Goal: Find specific page/section: Find specific page/section

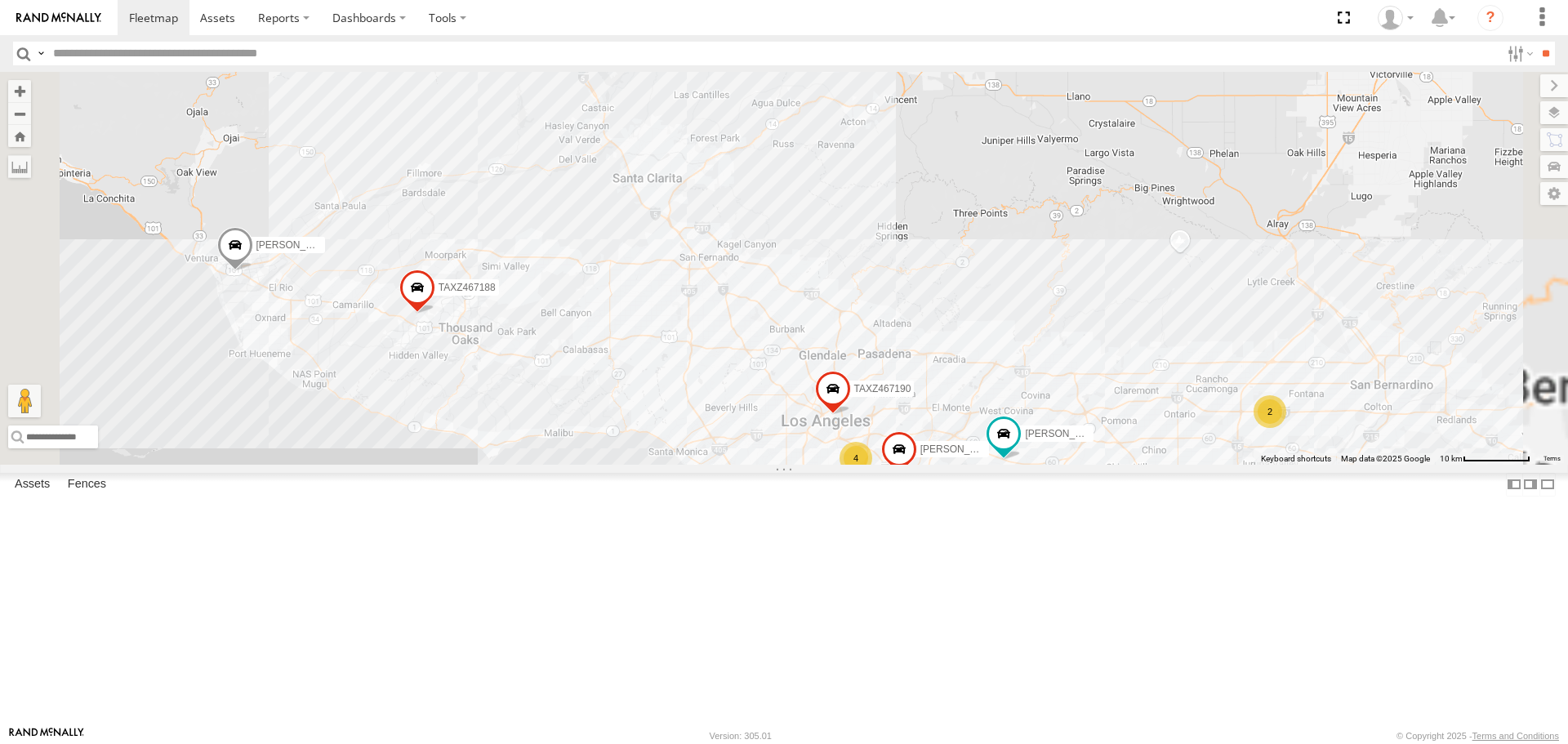
drag, startPoint x: 967, startPoint y: 585, endPoint x: 956, endPoint y: 451, distance: 134.5
click at [956, 451] on div "[PERSON_NAME]/T-1623 TAXZ467188 [PERSON_NAME]/T-1628 TLXZ529419 [PERSON_NAME] […" at bounding box center [784, 268] width 1568 height 392
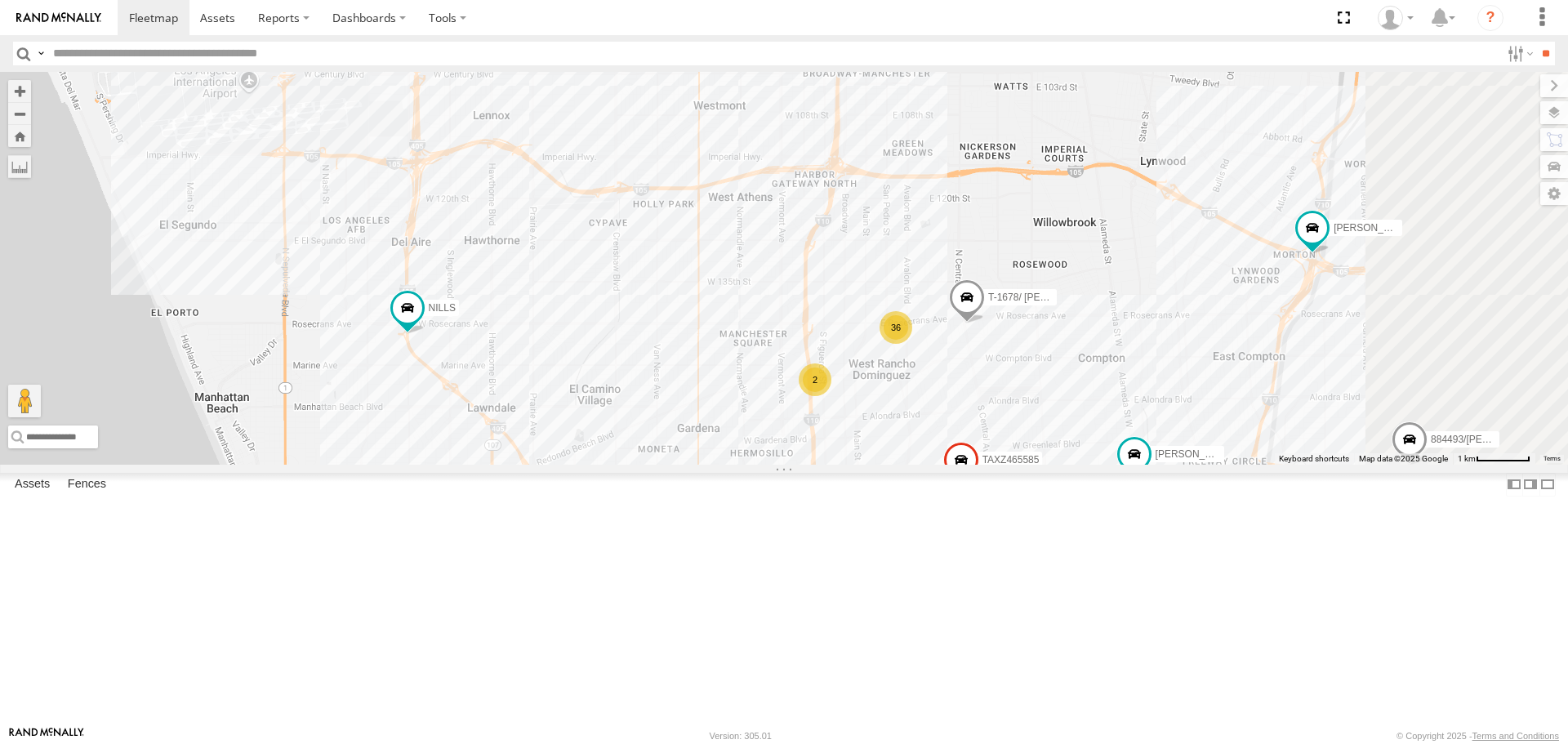
drag, startPoint x: 1000, startPoint y: 459, endPoint x: 769, endPoint y: 350, distance: 255.4
click at [769, 350] on div "[PERSON_NAME]/T-1623 TAXZ467188 [PERSON_NAME]/T-1628 TLXZ529419 [PERSON_NAME] […" at bounding box center [784, 268] width 1568 height 392
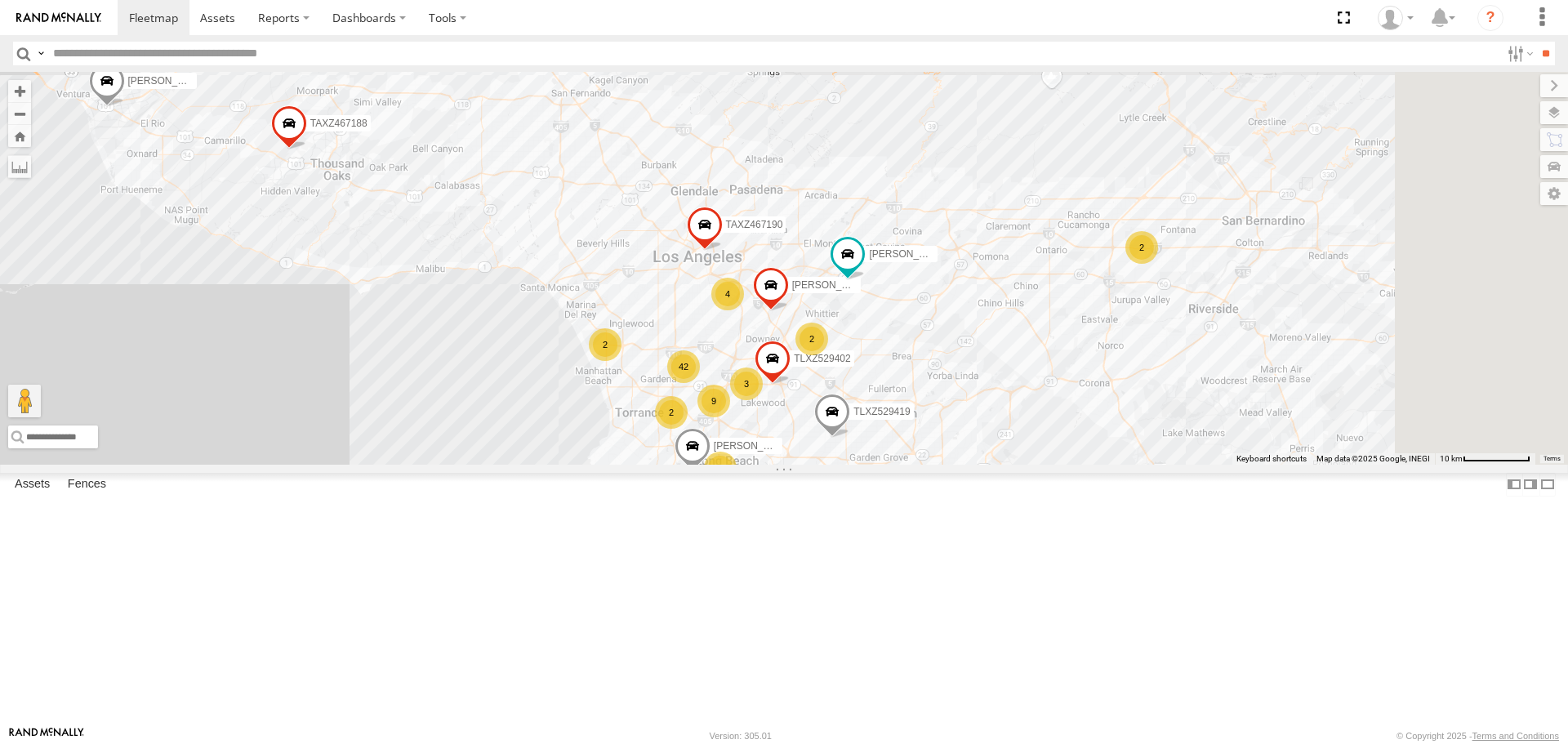
drag, startPoint x: 1017, startPoint y: 533, endPoint x: 916, endPoint y: 428, distance: 145.7
click at [744, 310] on div "4" at bounding box center [727, 294] width 33 height 33
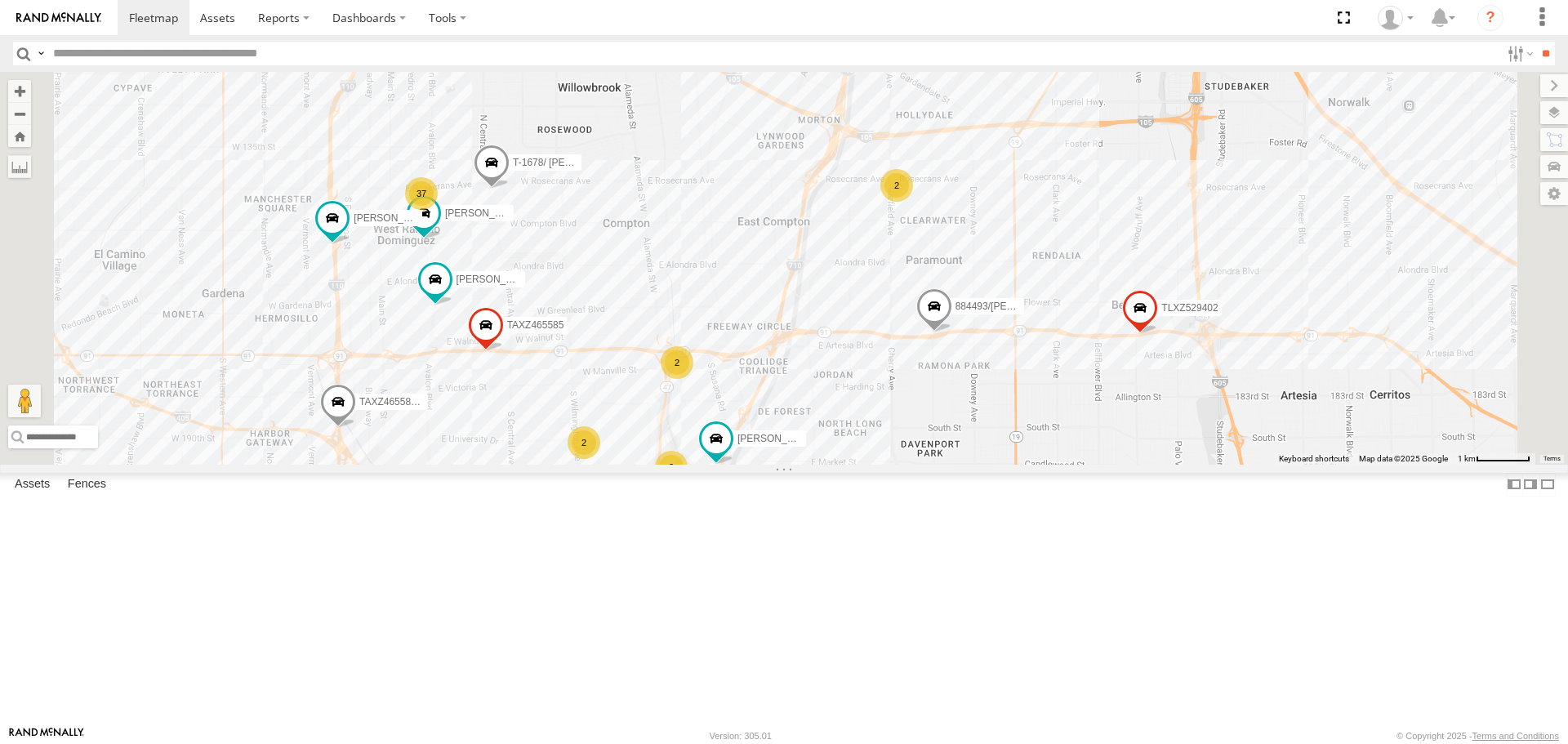
drag, startPoint x: 968, startPoint y: 539, endPoint x: 968, endPoint y: 525, distance: 14.0
click at [968, 464] on div "[PERSON_NAME] TAXZ467188 [PERSON_NAME]/T-1628 OSCAR/T-1668 [PERSON_NAME]-1632 T…" at bounding box center [784, 268] width 1568 height 392
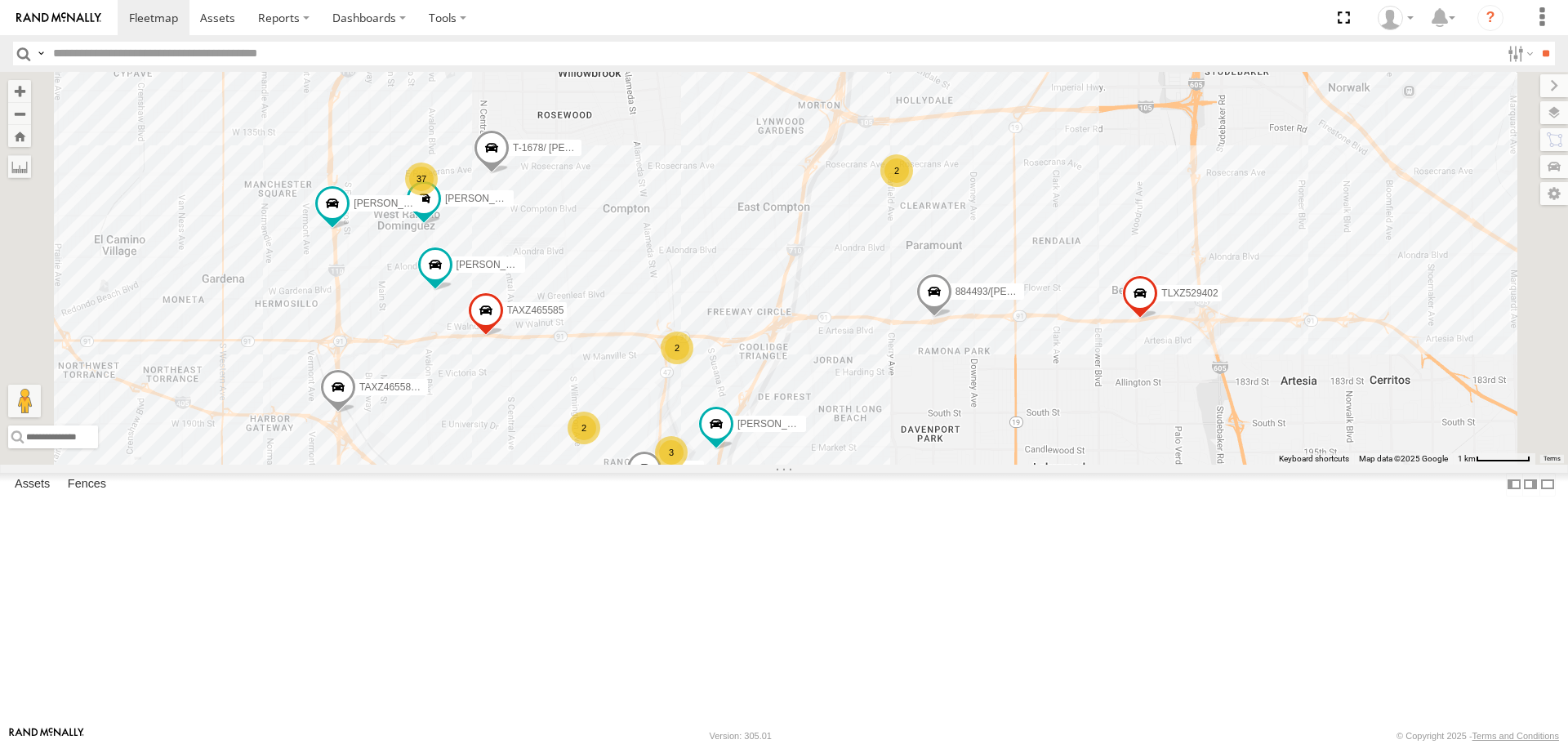
click at [688, 469] on div "3" at bounding box center [671, 452] width 33 height 33
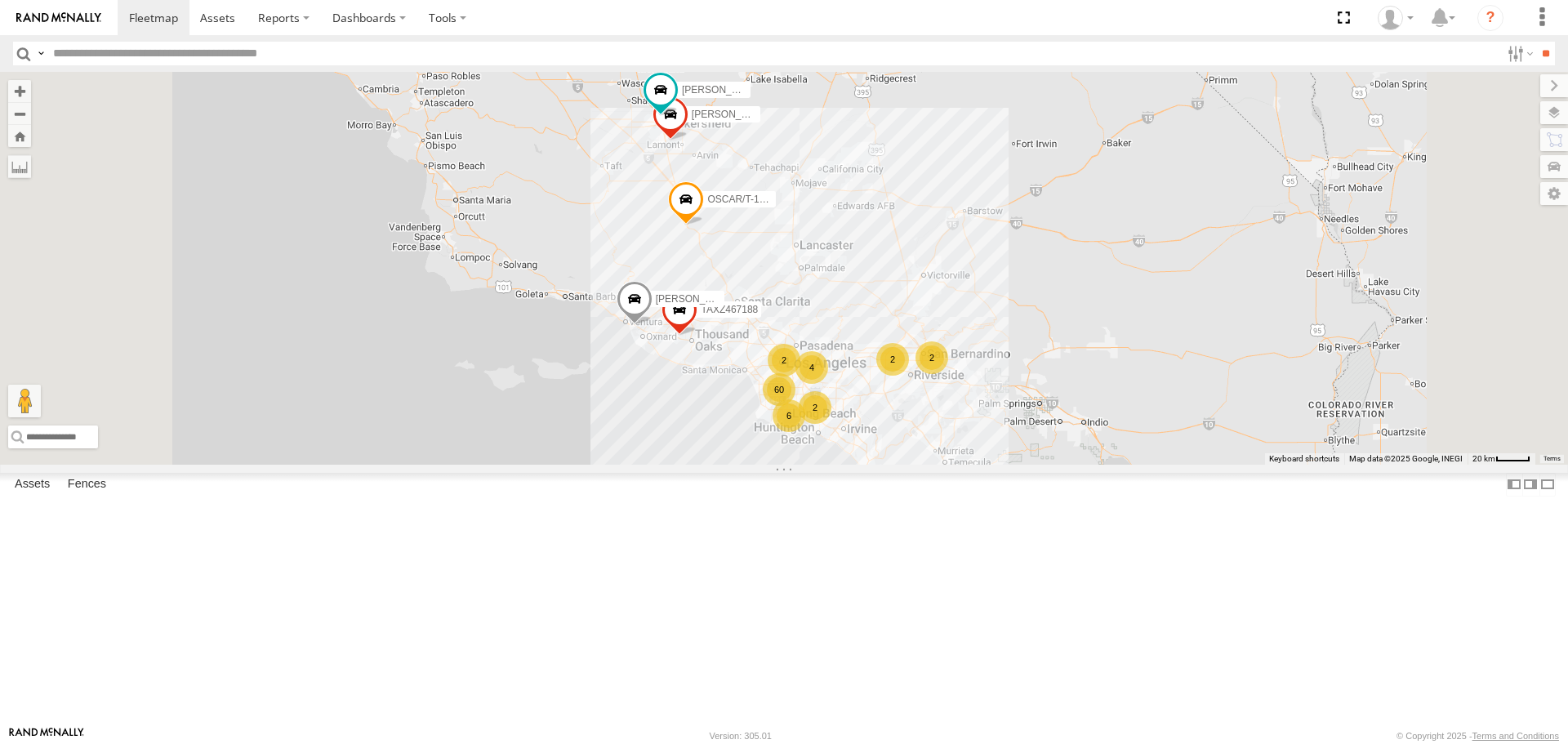
click at [946, 464] on div "[PERSON_NAME] 60 6 TAXZ467188 2 2 [PERSON_NAME]/T-1628 2 4 OSCAR/T-1668 FRANKLI…" at bounding box center [784, 268] width 1568 height 392
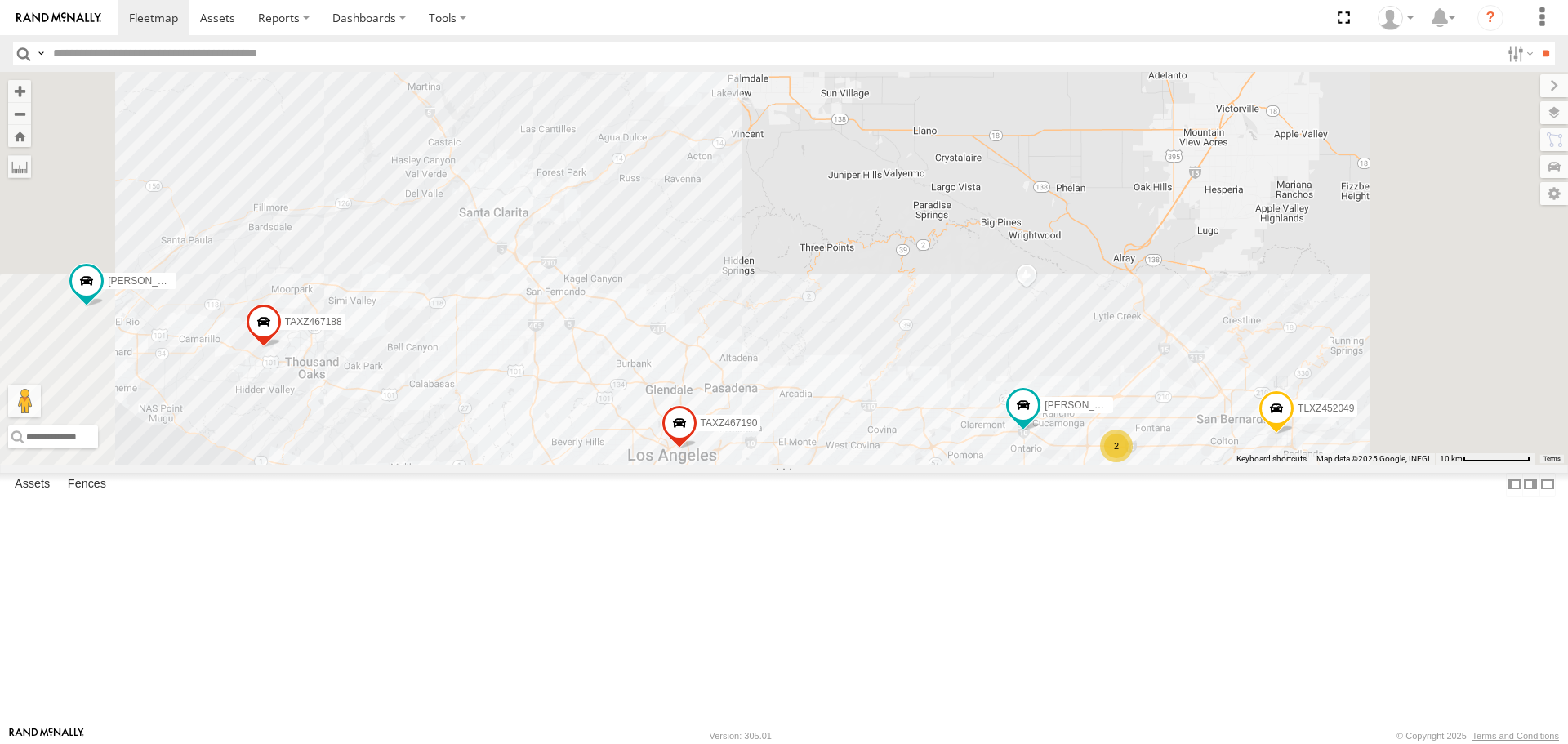
drag, startPoint x: 1036, startPoint y: 536, endPoint x: 1044, endPoint y: 381, distance: 155.2
click at [1044, 381] on div "[PERSON_NAME] TAXZ467188 [PERSON_NAME]/T-1628 TLXZ529419 TLXZ452049 42 2 3 9 [P…" at bounding box center [784, 268] width 1568 height 392
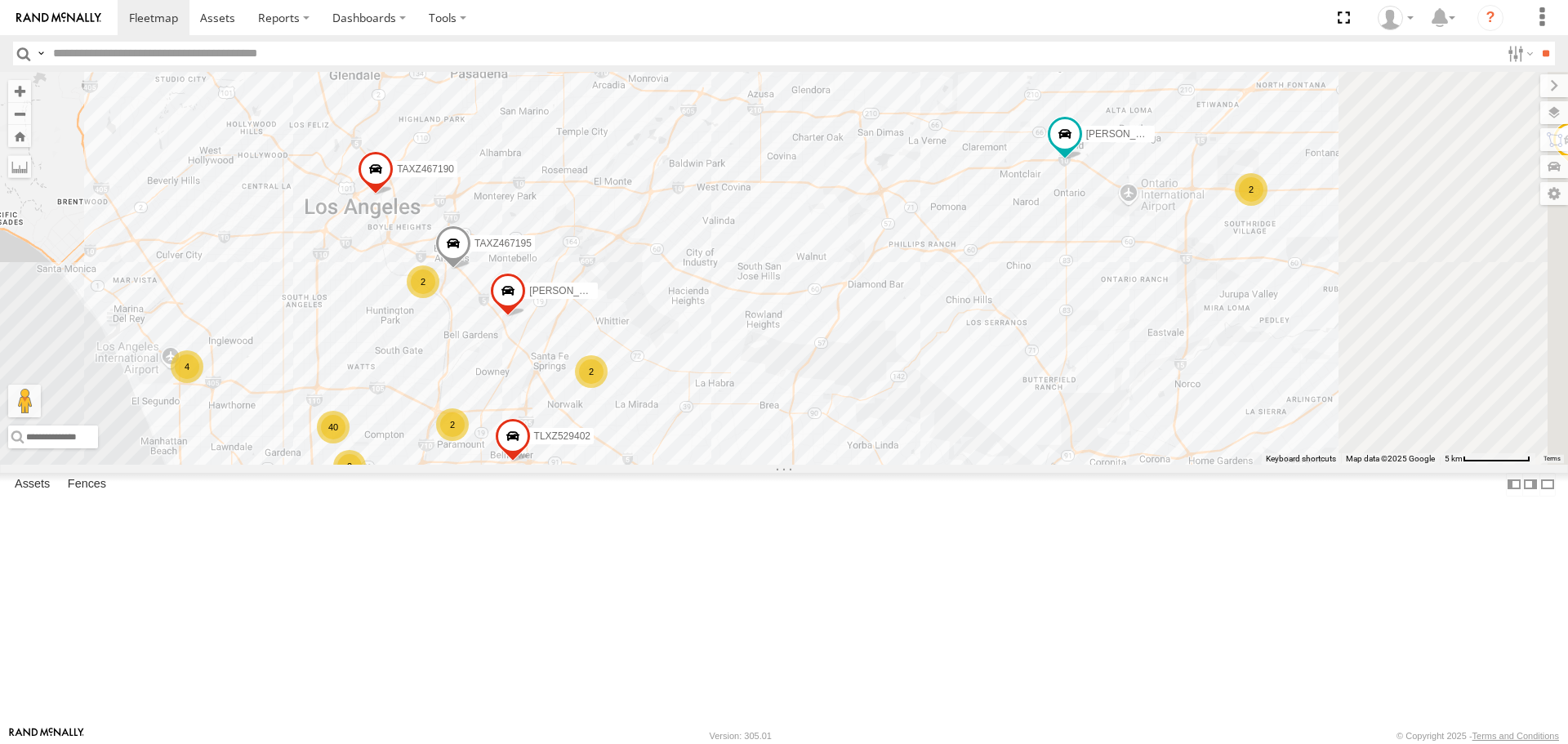
drag, startPoint x: 974, startPoint y: 387, endPoint x: 936, endPoint y: 343, distance: 58.1
click at [936, 343] on div "[PERSON_NAME] TAXZ467188 [PERSON_NAME]/T-1628 TLXZ529419 TLXZ452049 [PERSON_NAM…" at bounding box center [784, 268] width 1568 height 392
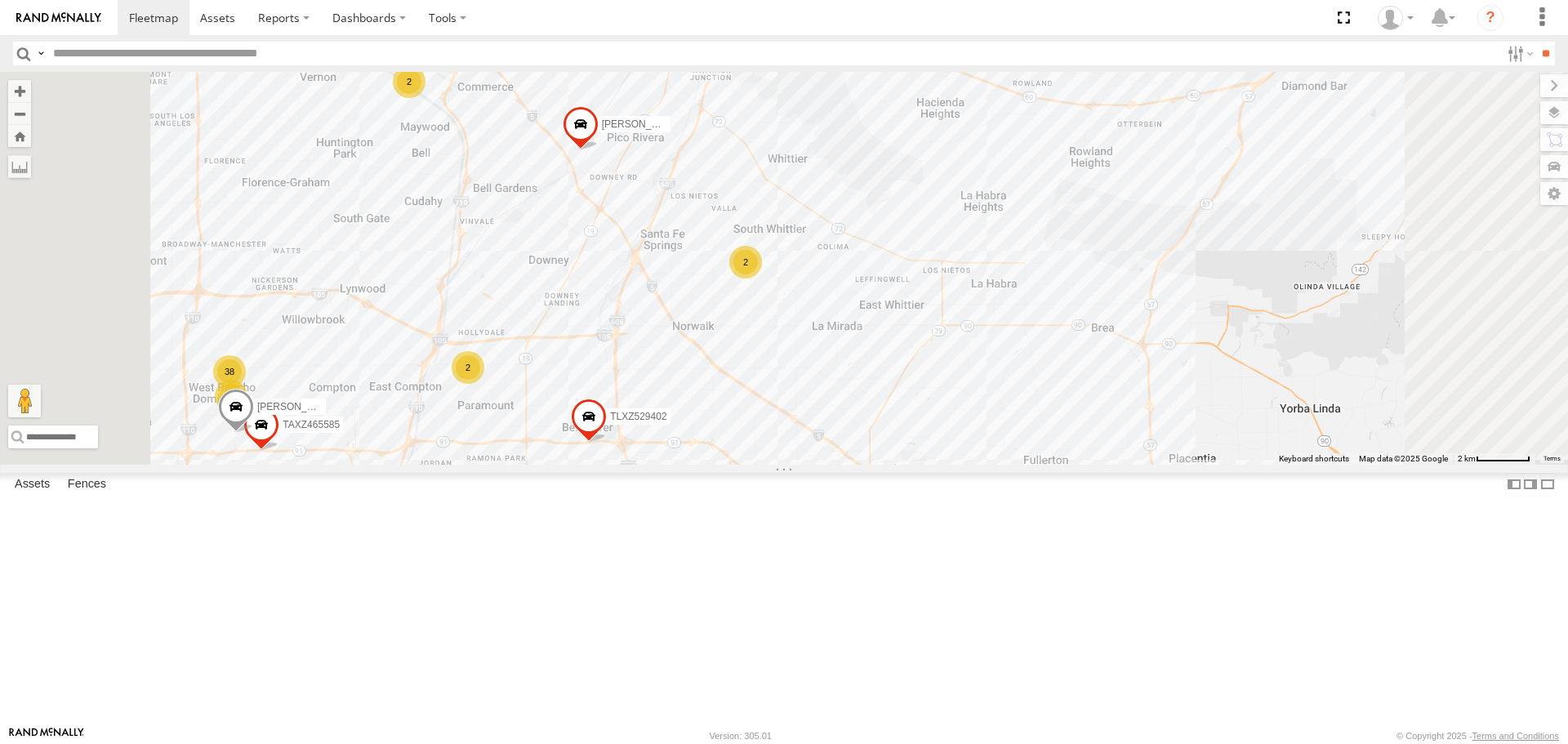
drag, startPoint x: 621, startPoint y: 604, endPoint x: 723, endPoint y: 512, distance: 137.4
click at [723, 464] on div "[PERSON_NAME] TAXZ467188 [PERSON_NAME]/T-1628 TLXZ529419 TLXZ452049 [PERSON_NAM…" at bounding box center [784, 268] width 1568 height 392
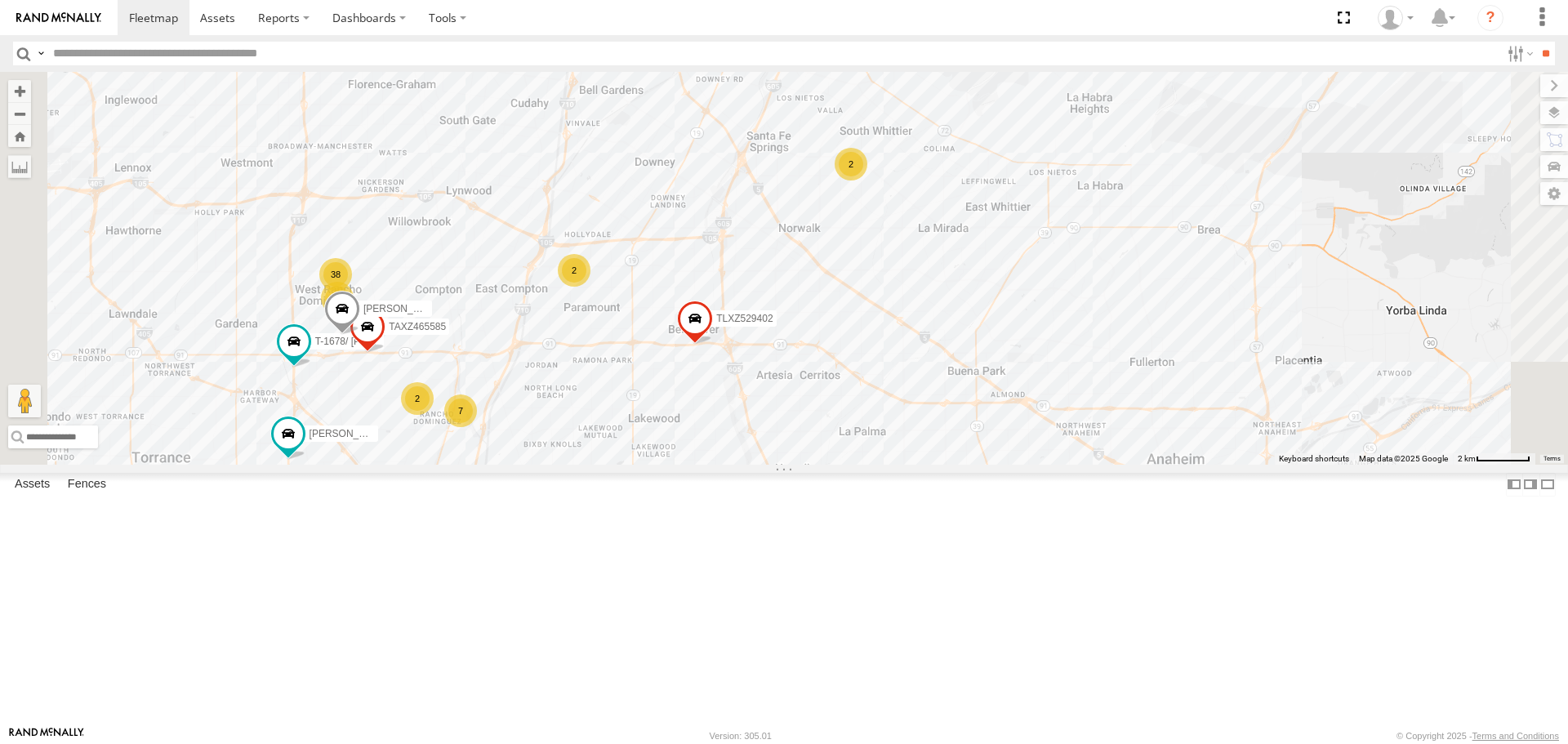
click at [477, 427] on div "7" at bounding box center [461, 410] width 33 height 33
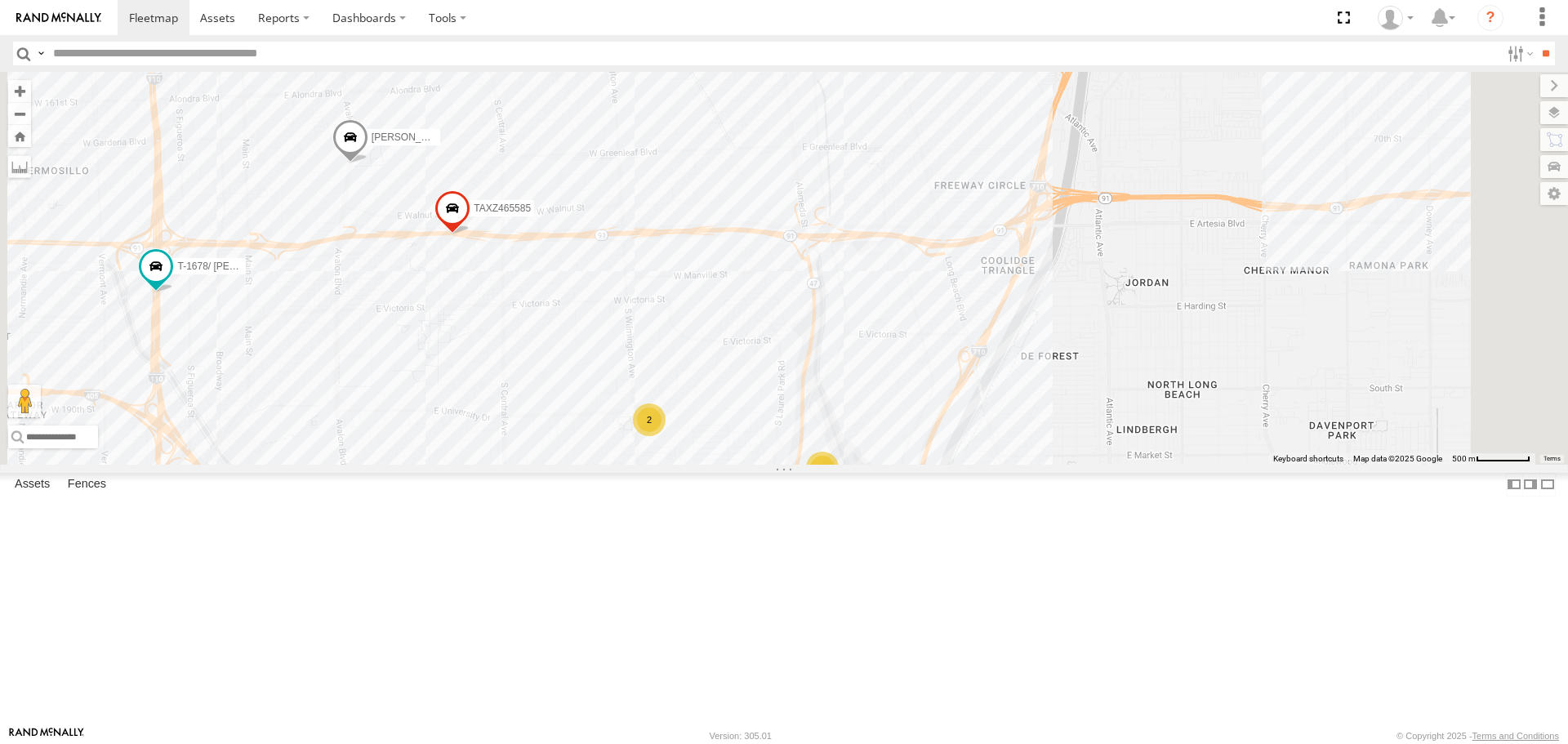
drag, startPoint x: 1156, startPoint y: 383, endPoint x: 1074, endPoint y: 561, distance: 196.0
click at [1077, 464] on div "[PERSON_NAME] TAXZ467188 [PERSON_NAME]/T-1628 TLXZ529419 TLXZ452049 [PERSON_NAM…" at bounding box center [784, 268] width 1568 height 392
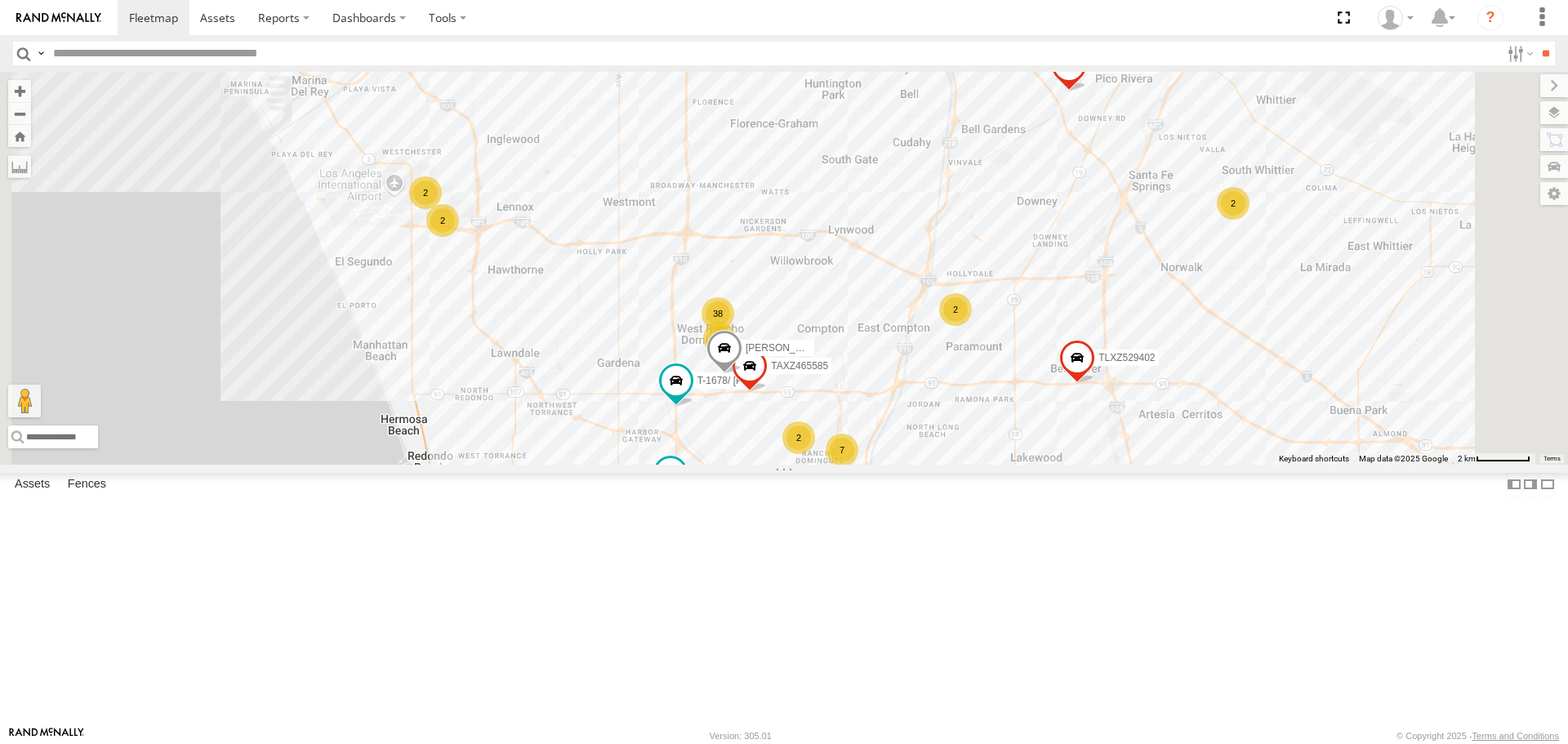
drag, startPoint x: 1089, startPoint y: 397, endPoint x: 1071, endPoint y: 482, distance: 86.9
click at [1071, 464] on div "[PERSON_NAME] TAXZ467188 [PERSON_NAME]/T-1628 TLXZ529419 TLXZ452049 [PERSON_NAM…" at bounding box center [784, 268] width 1568 height 392
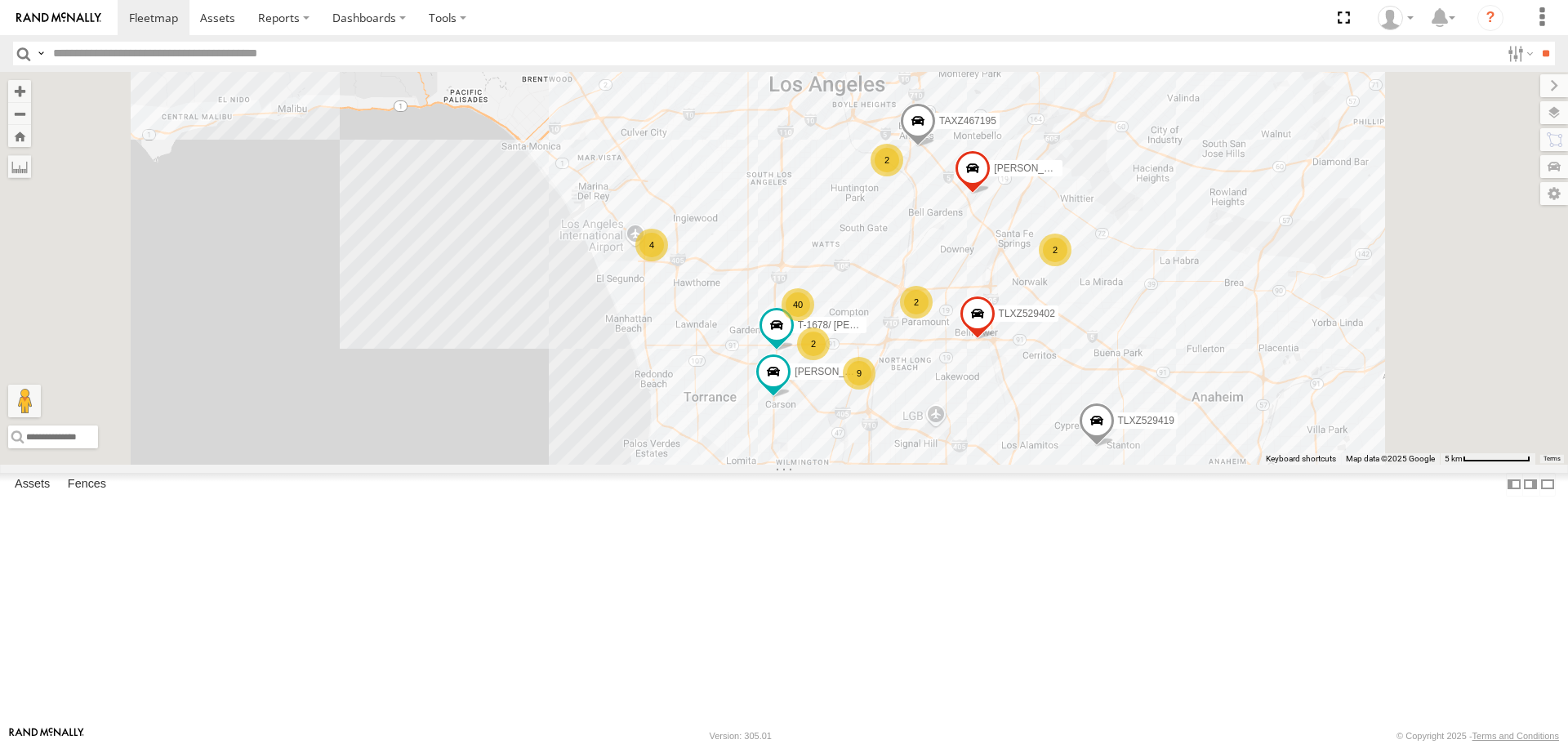
drag, startPoint x: 861, startPoint y: 228, endPoint x: 1430, endPoint y: 462, distance: 615.2
click at [1430, 462] on div "[PERSON_NAME] TAXZ467188 [PERSON_NAME]/T-1628 TLXZ529419 TLXZ452049 [PERSON_NAM…" at bounding box center [784, 268] width 1568 height 392
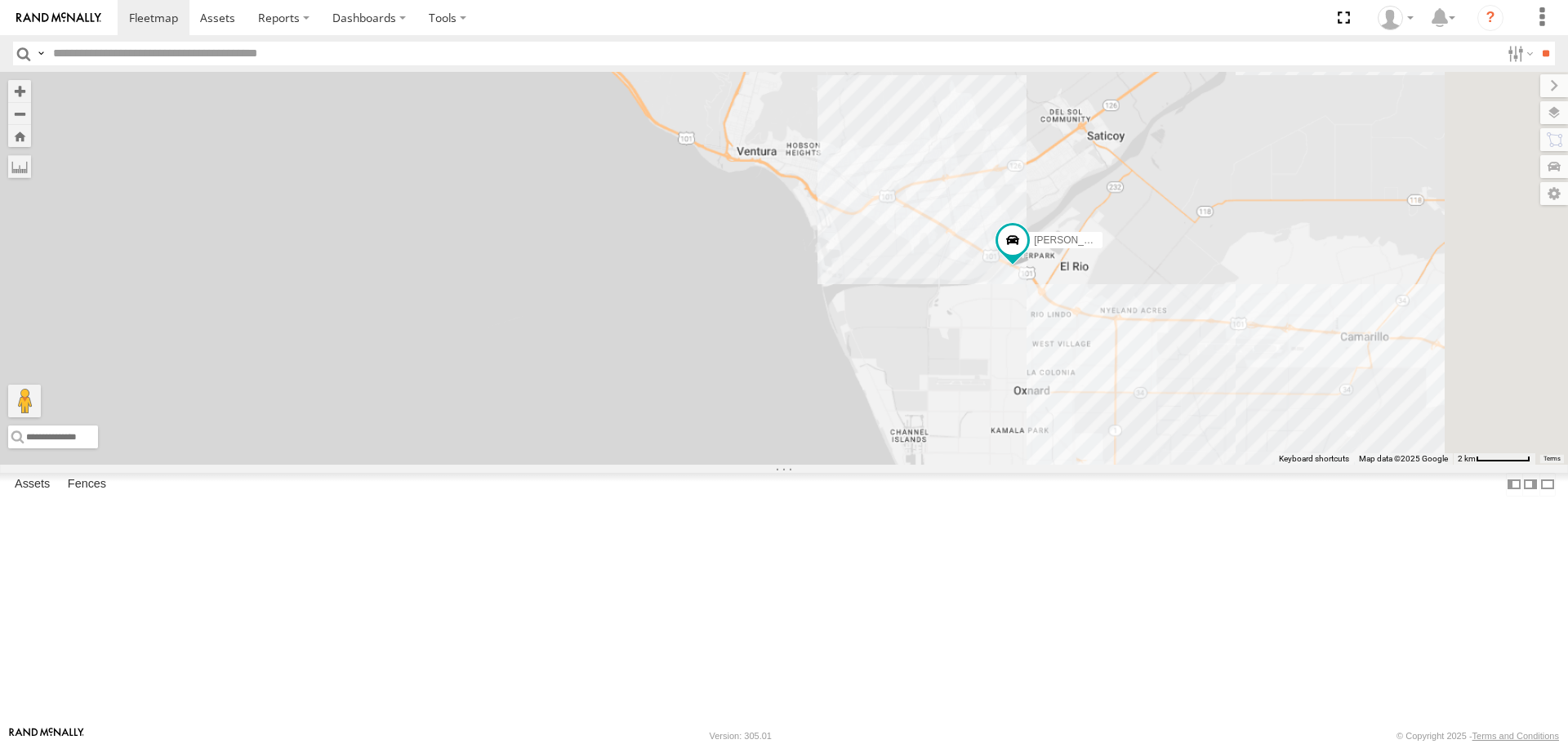
drag, startPoint x: 1304, startPoint y: 324, endPoint x: 685, endPoint y: 195, distance: 632.3
click at [685, 195] on div "[PERSON_NAME] TAXZ467188 [PERSON_NAME]/T-1628 TLXZ529419 TLXZ452049" at bounding box center [784, 268] width 1568 height 392
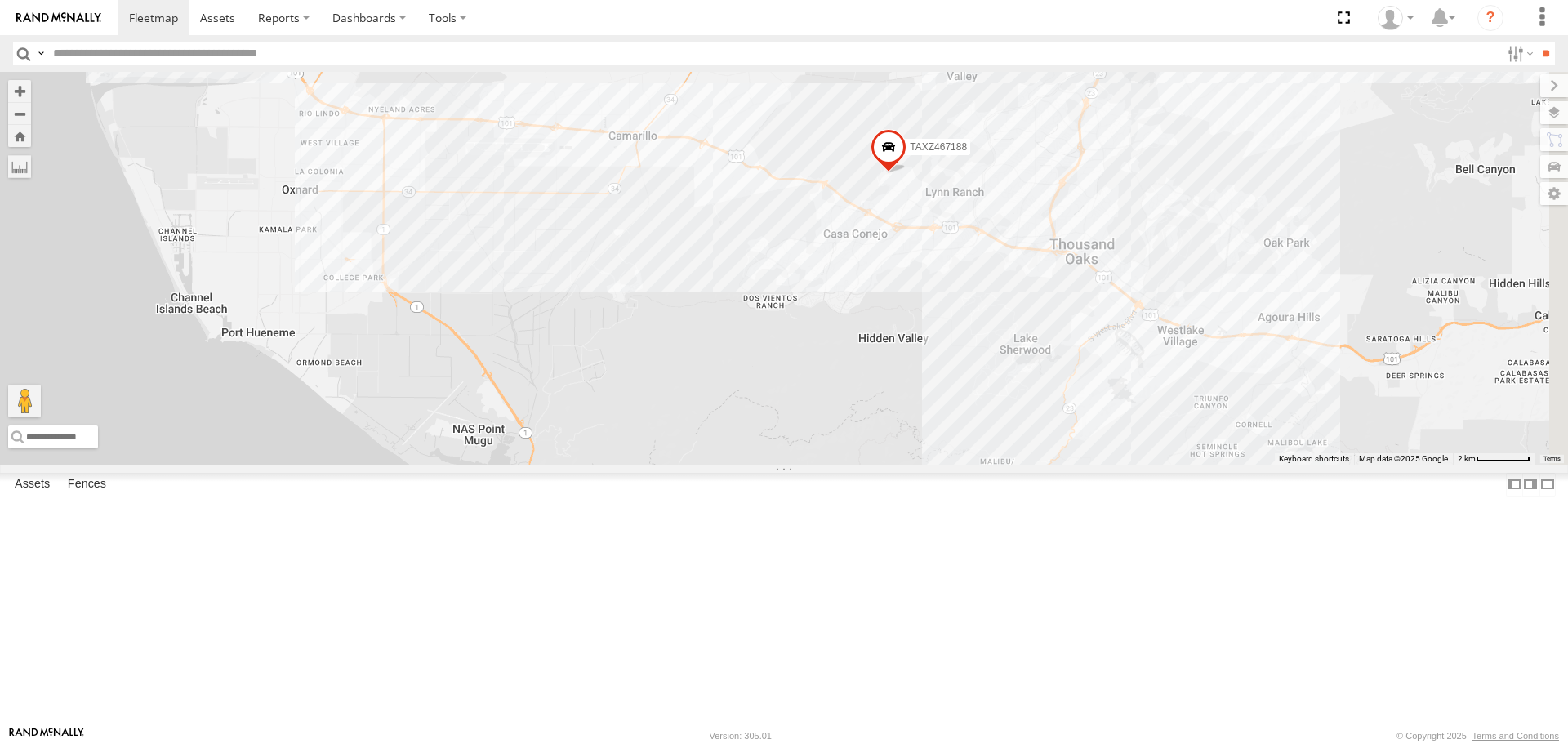
drag, startPoint x: 1088, startPoint y: 331, endPoint x: 482, endPoint y: 239, distance: 612.9
click at [540, 260] on div "[PERSON_NAME] TAXZ467188 [PERSON_NAME]/T-1628 TLXZ529419 TLXZ452049" at bounding box center [784, 268] width 1568 height 392
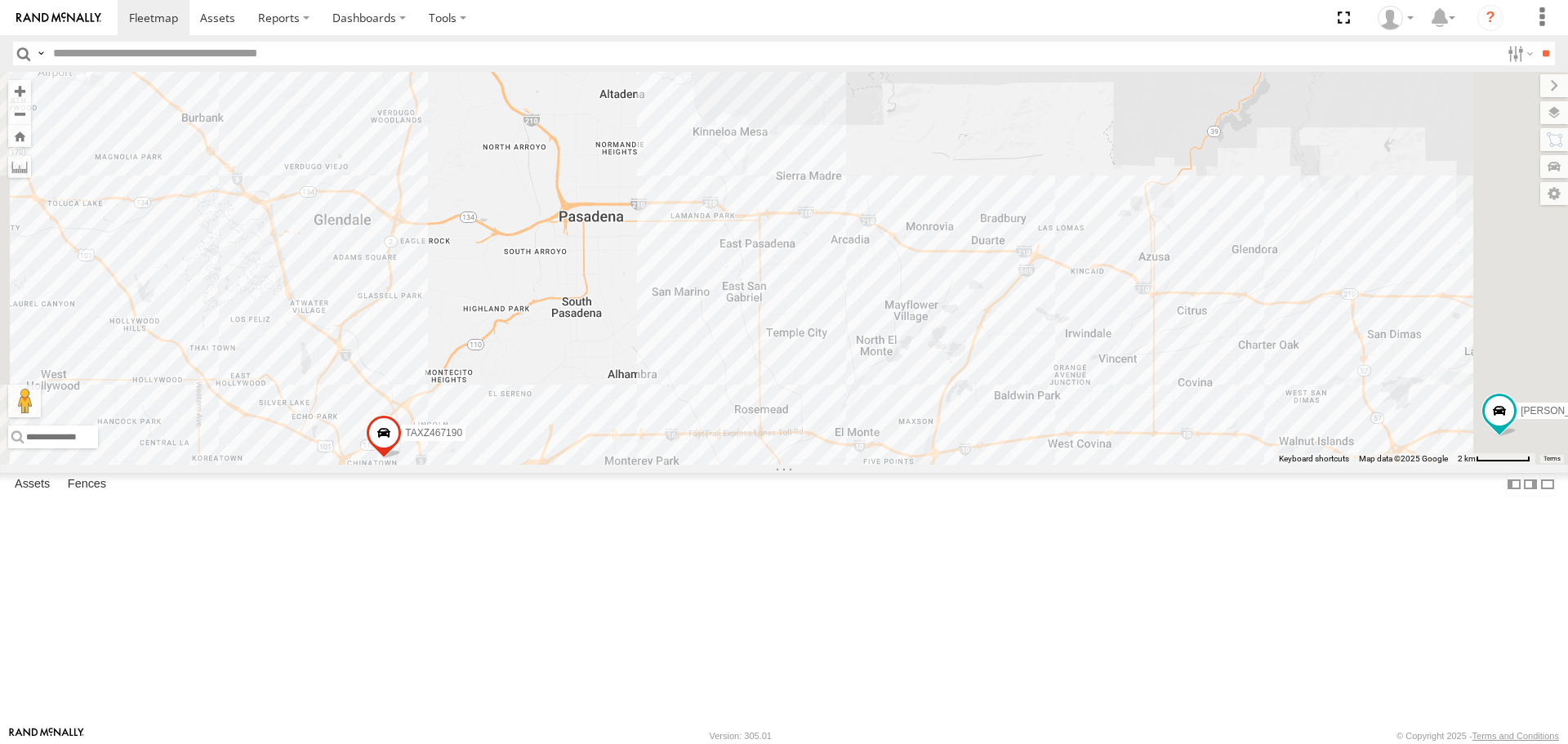
drag, startPoint x: 1095, startPoint y: 307, endPoint x: 918, endPoint y: 494, distance: 257.5
click at [918, 464] on div "[PERSON_NAME] TAXZ467188 [PERSON_NAME]/T-1628 TLXZ529419 TLXZ452049 2 LARS/T-16…" at bounding box center [784, 268] width 1568 height 392
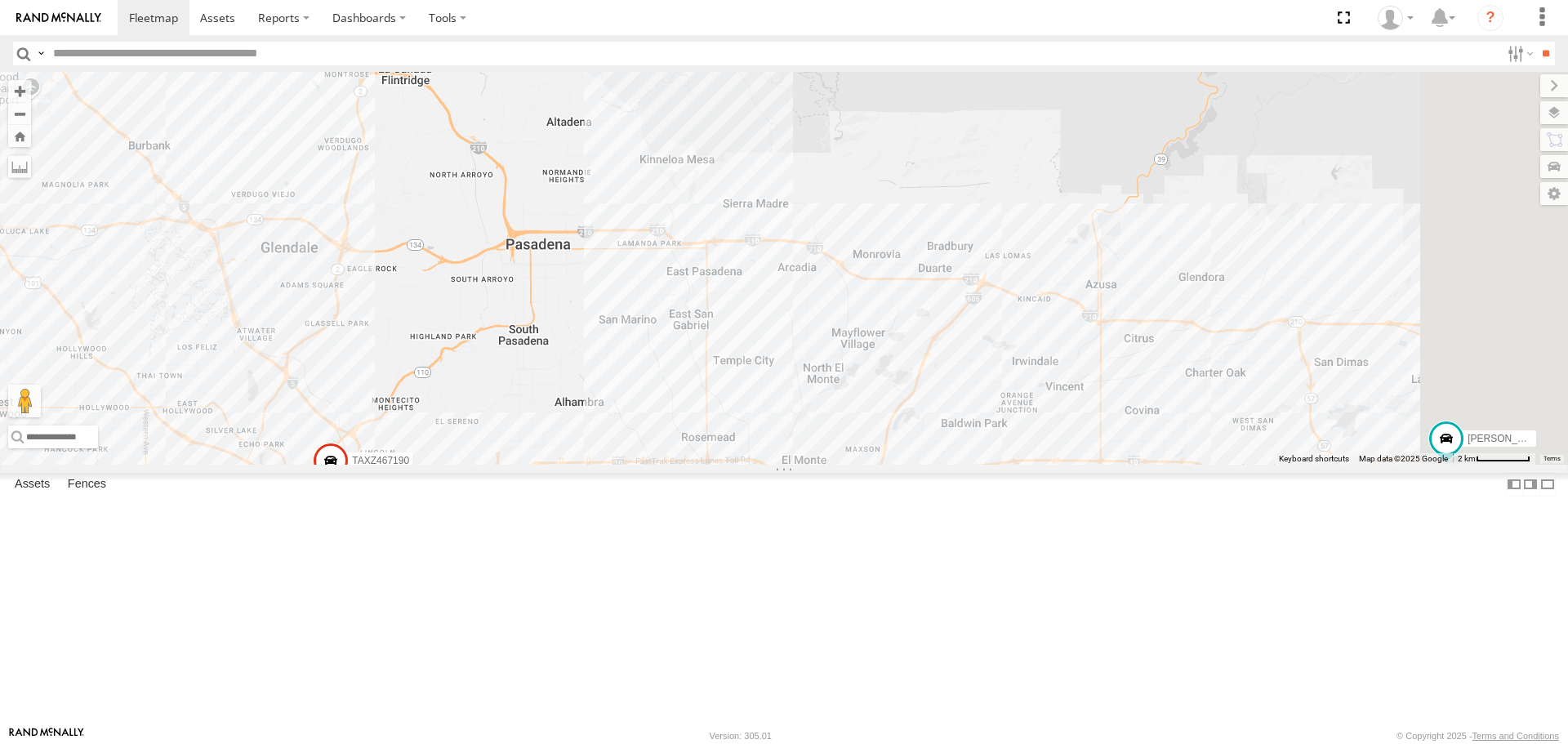
drag, startPoint x: 1067, startPoint y: 468, endPoint x: 657, endPoint y: 258, distance: 460.7
click at [657, 258] on div "[PERSON_NAME] TAXZ467188 [PERSON_NAME]/T-1628 TLXZ529419 TLXZ452049 2 LARS/T-16…" at bounding box center [784, 268] width 1568 height 392
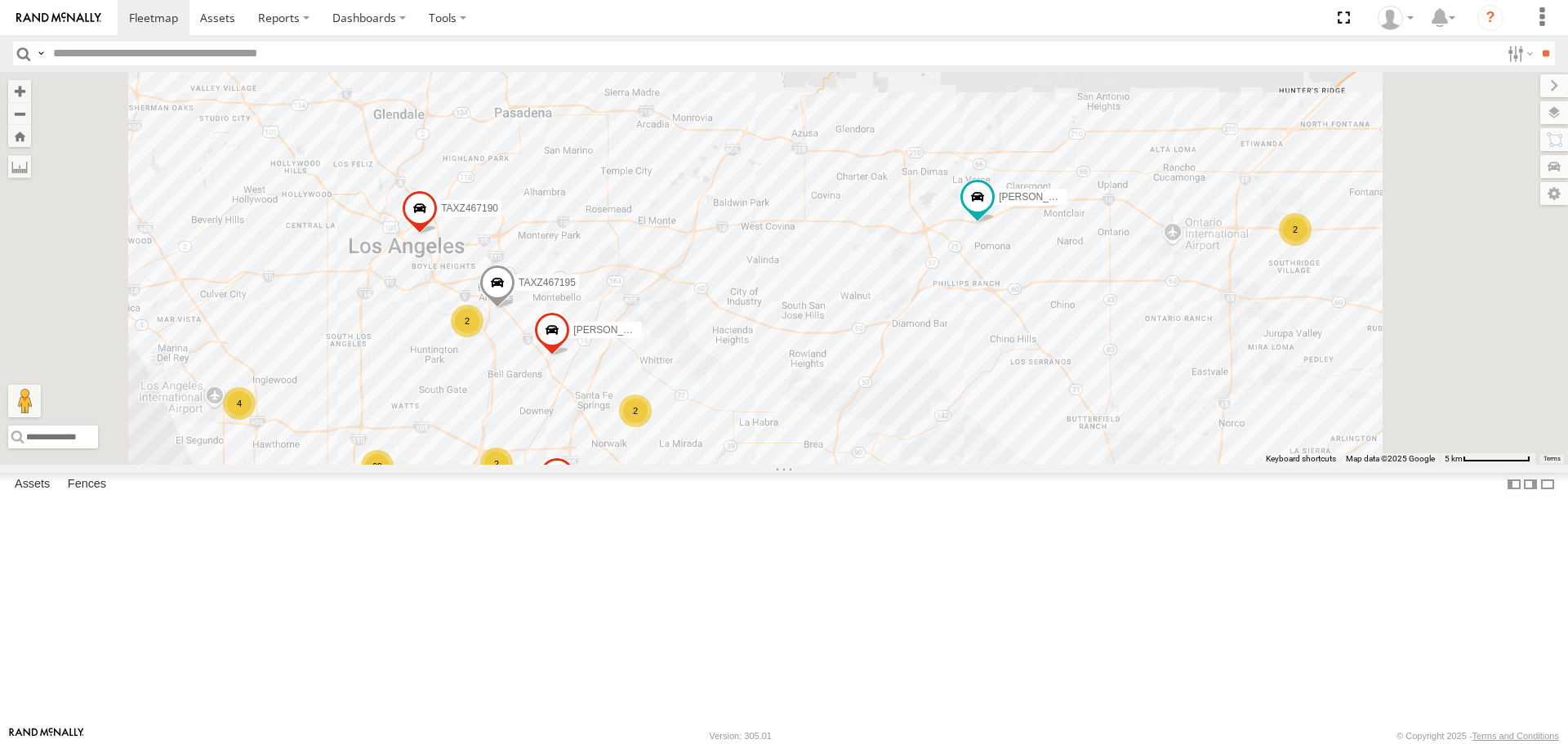
click at [1312, 246] on div "2" at bounding box center [1296, 229] width 33 height 33
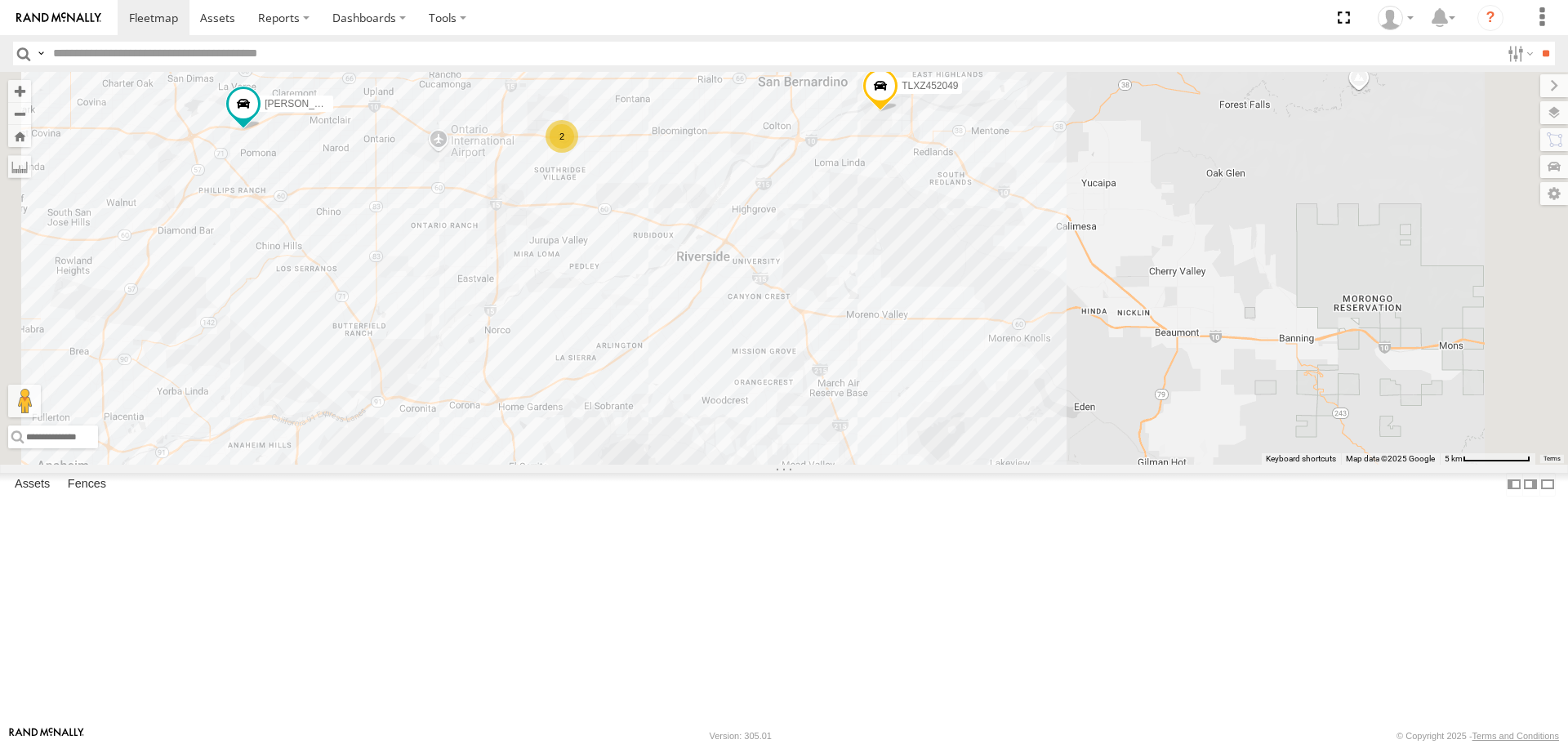
drag, startPoint x: 795, startPoint y: 369, endPoint x: 1010, endPoint y: 317, distance: 221.2
click at [1010, 317] on div "[PERSON_NAME] TAXZ467188 [PERSON_NAME]/T-1628 TLXZ529419 TLXZ452049 [PERSON_NAM…" at bounding box center [784, 268] width 1568 height 392
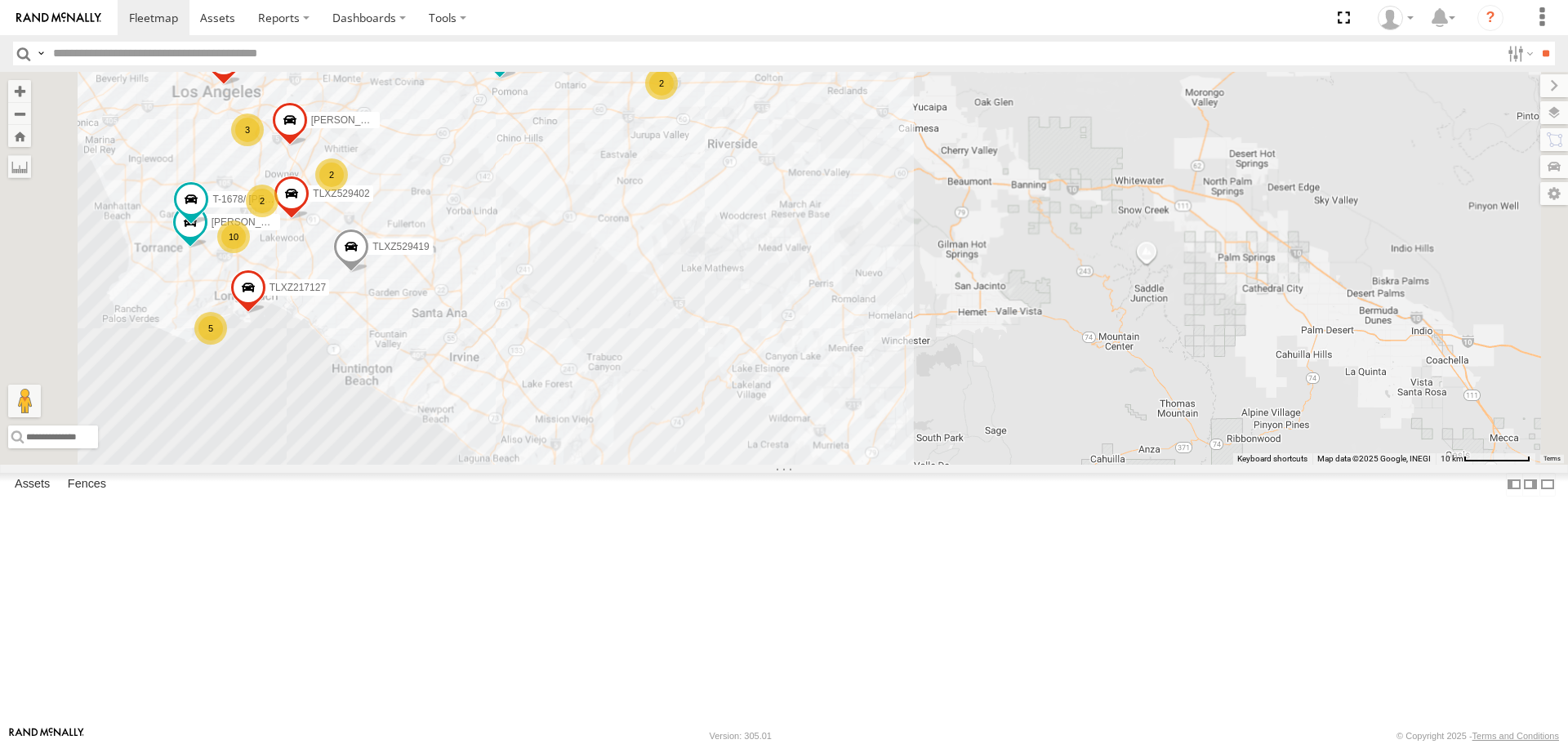
drag, startPoint x: 665, startPoint y: 243, endPoint x: 728, endPoint y: 229, distance: 64.5
click at [723, 229] on div "[PERSON_NAME] TAXZ467188 [PERSON_NAME]/T-1628 TLXZ529419 TLXZ452049 [PERSON_NAM…" at bounding box center [784, 268] width 1568 height 392
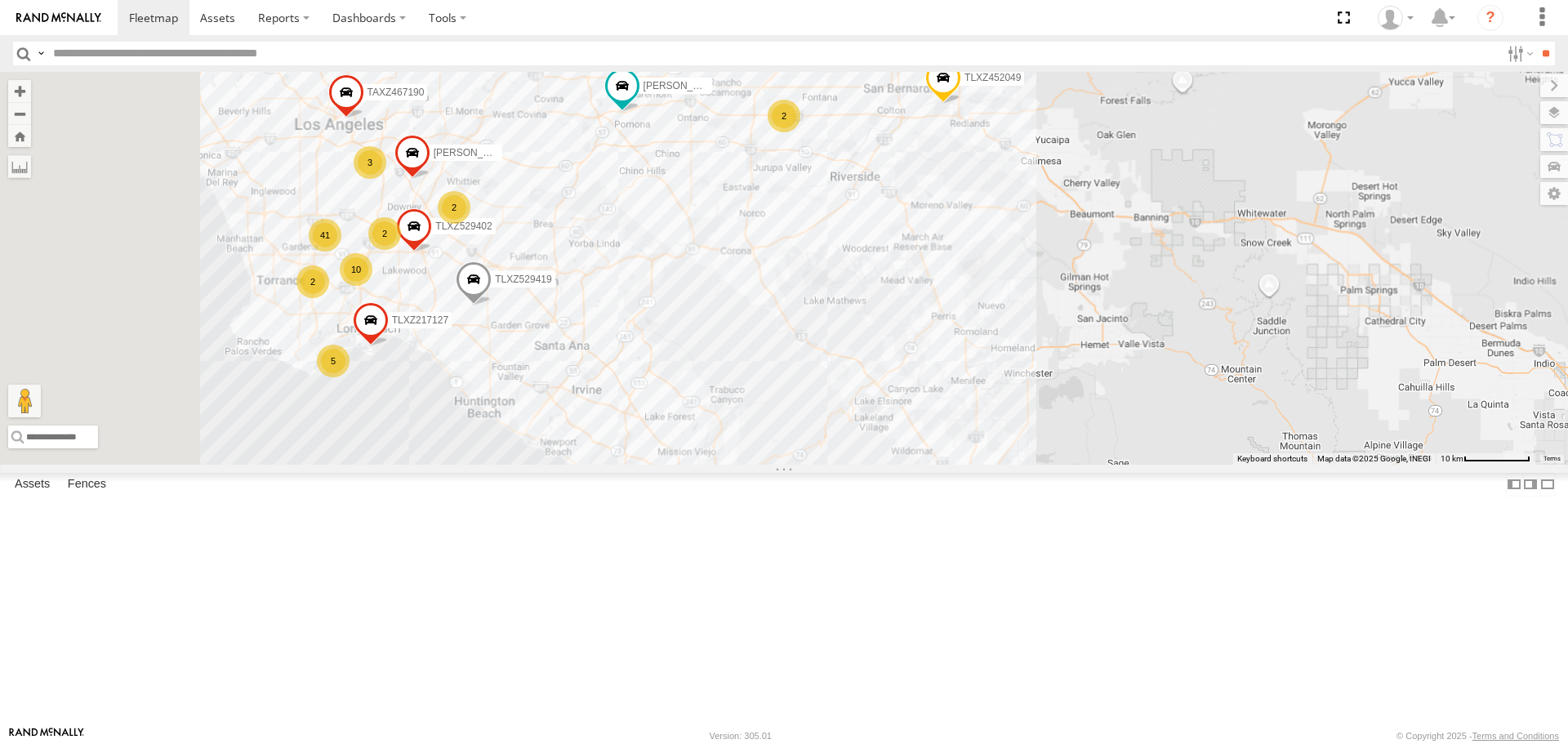
drag, startPoint x: 600, startPoint y: 250, endPoint x: 941, endPoint y: 358, distance: 357.7
click at [548, 159] on span "[PERSON_NAME]/T-1623" at bounding box center [491, 153] width 113 height 11
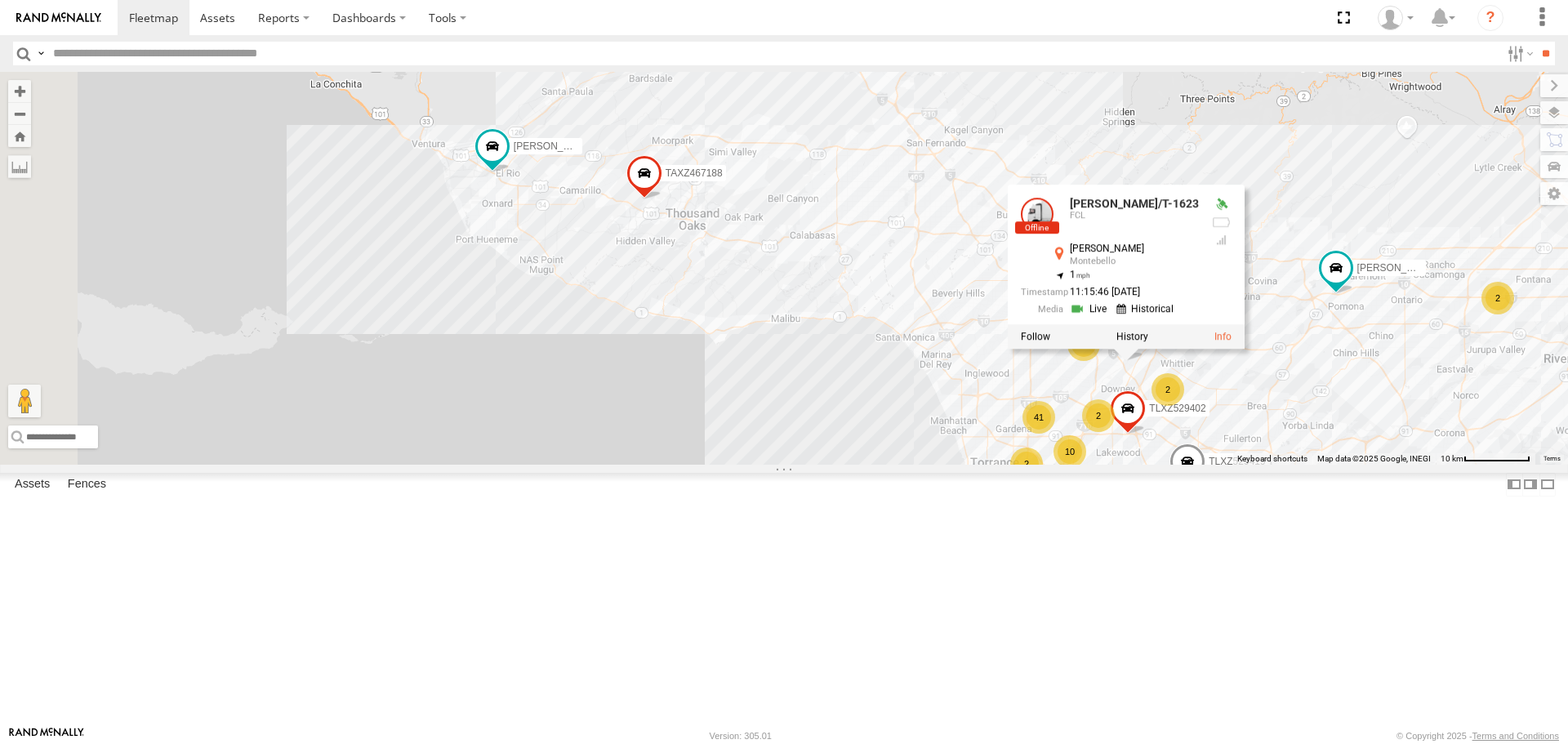
drag, startPoint x: 641, startPoint y: 264, endPoint x: 836, endPoint y: 315, distance: 201.6
click at [663, 200] on span at bounding box center [645, 178] width 36 height 44
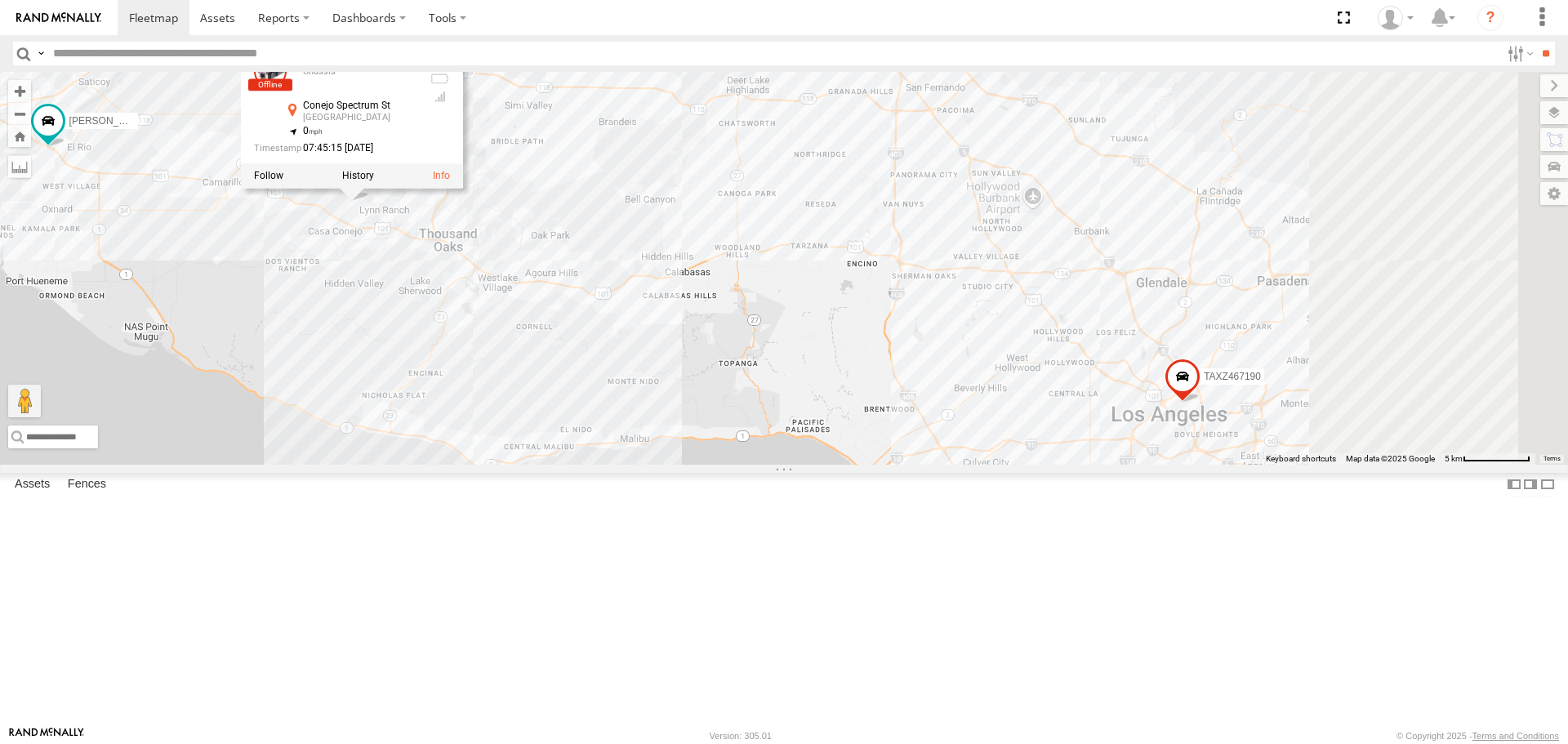
drag, startPoint x: 1113, startPoint y: 494, endPoint x: 587, endPoint y: 421, distance: 531.0
click at [587, 421] on div "[PERSON_NAME] TAXZ467188 [PERSON_NAME]/T-1628 TLXZ529419 TLXZ452049 [PERSON_NAM…" at bounding box center [784, 268] width 1568 height 392
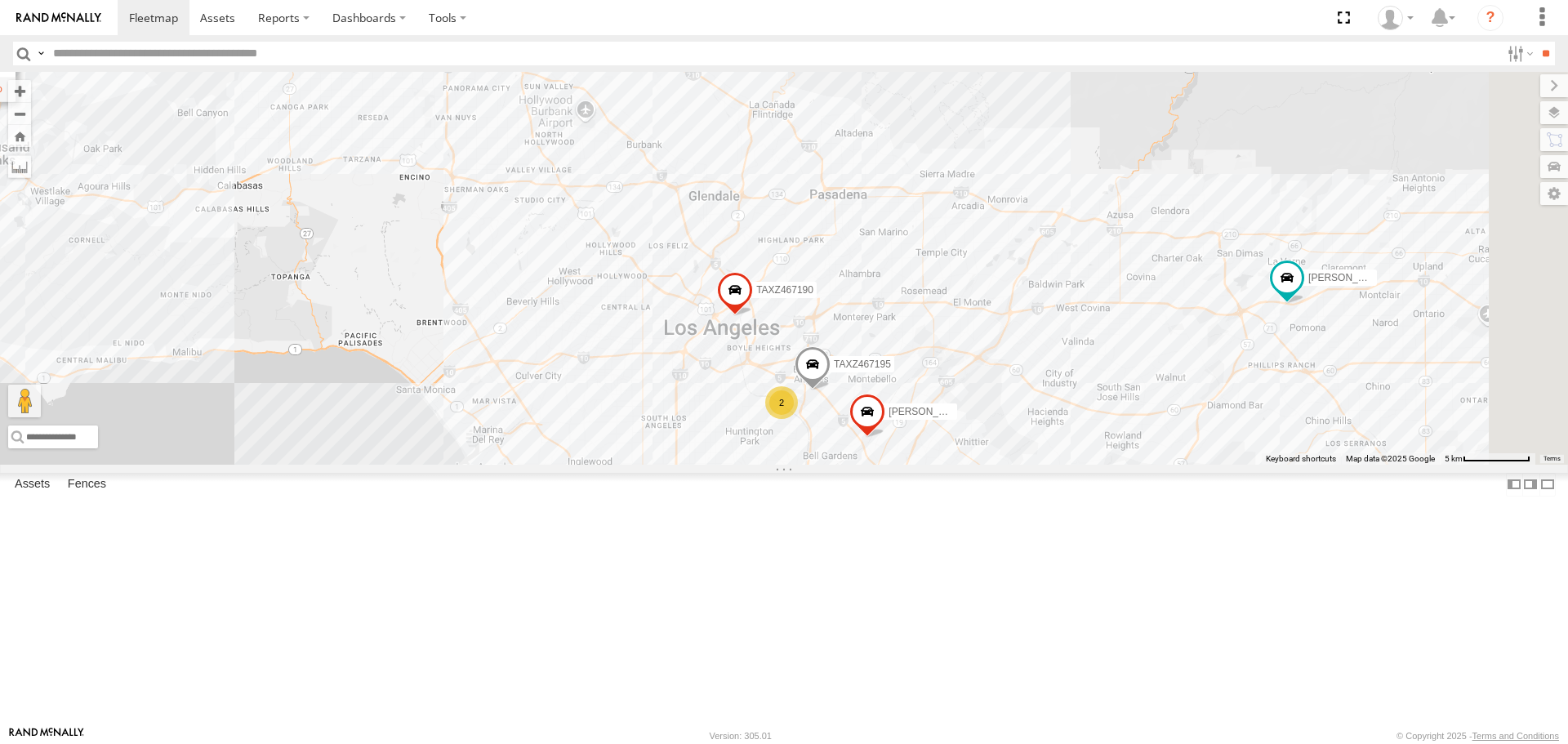
drag, startPoint x: 1046, startPoint y: 472, endPoint x: 637, endPoint y: 391, distance: 416.9
click at [637, 391] on div "[PERSON_NAME] TAXZ467188 [PERSON_NAME]/T-1628 TLXZ529419 TLXZ452049 [PERSON_NAM…" at bounding box center [784, 268] width 1568 height 392
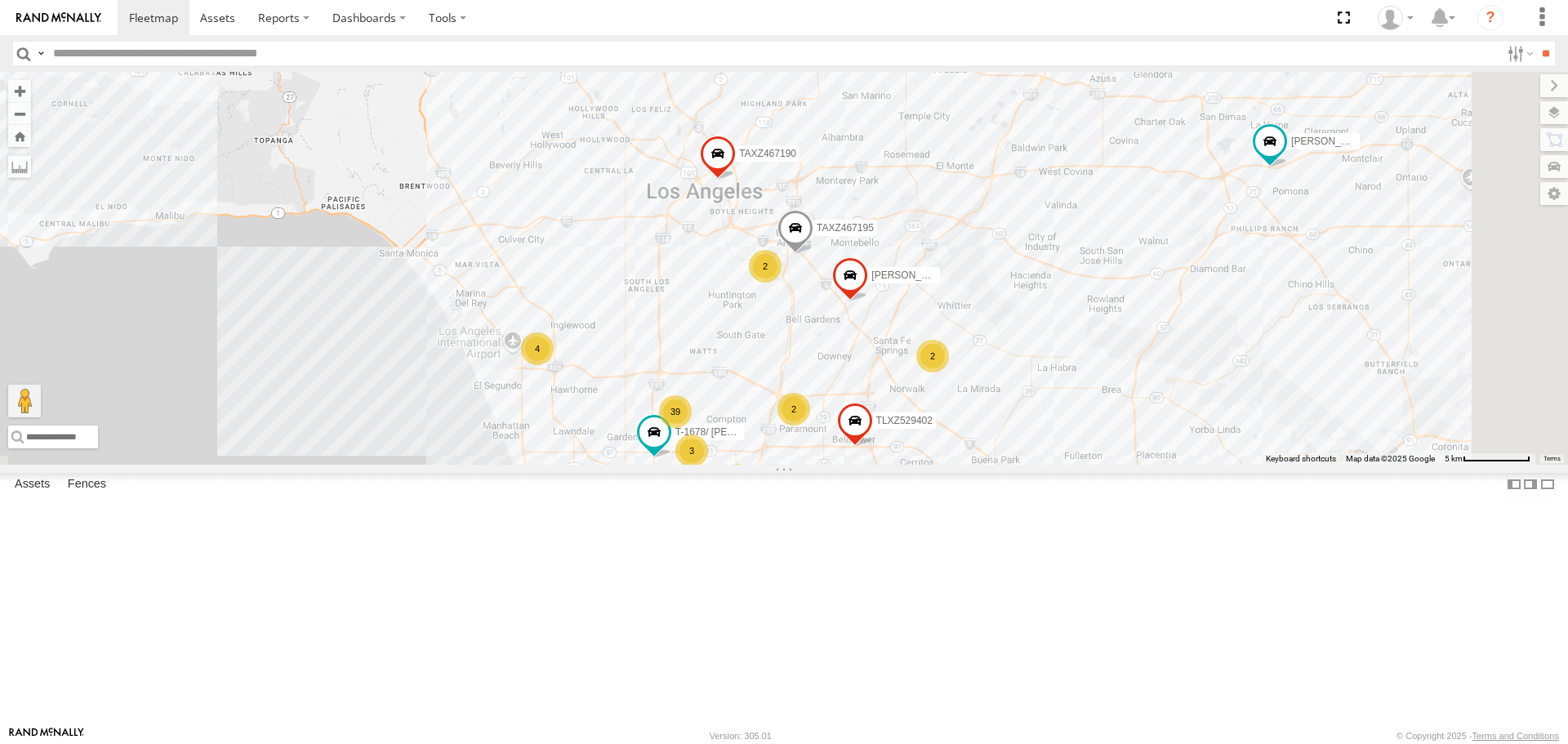
drag, startPoint x: 679, startPoint y: 391, endPoint x: 665, endPoint y: 320, distance: 72.4
click at [665, 320] on div "[PERSON_NAME] TAXZ467188 [PERSON_NAME]/T-1628 TLXZ529419 TLXZ452049 [PERSON_NAM…" at bounding box center [784, 268] width 1568 height 392
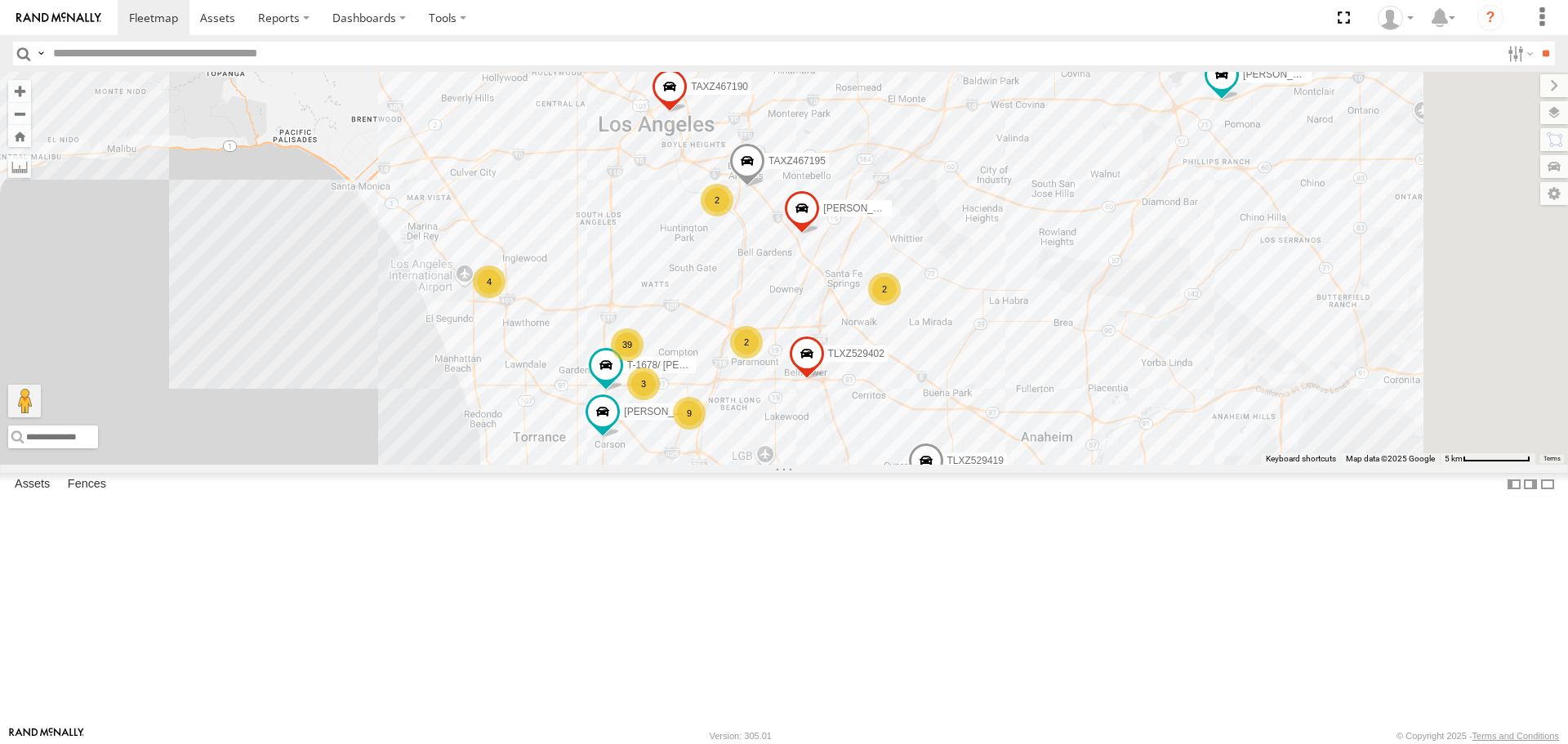
drag, startPoint x: 842, startPoint y: 417, endPoint x: 717, endPoint y: 334, distance: 150.0
click at [717, 334] on div "[PERSON_NAME] TAXZ467188 [PERSON_NAME]/T-1628 TLXZ529419 TLXZ452049 [PERSON_NAM…" at bounding box center [784, 268] width 1568 height 392
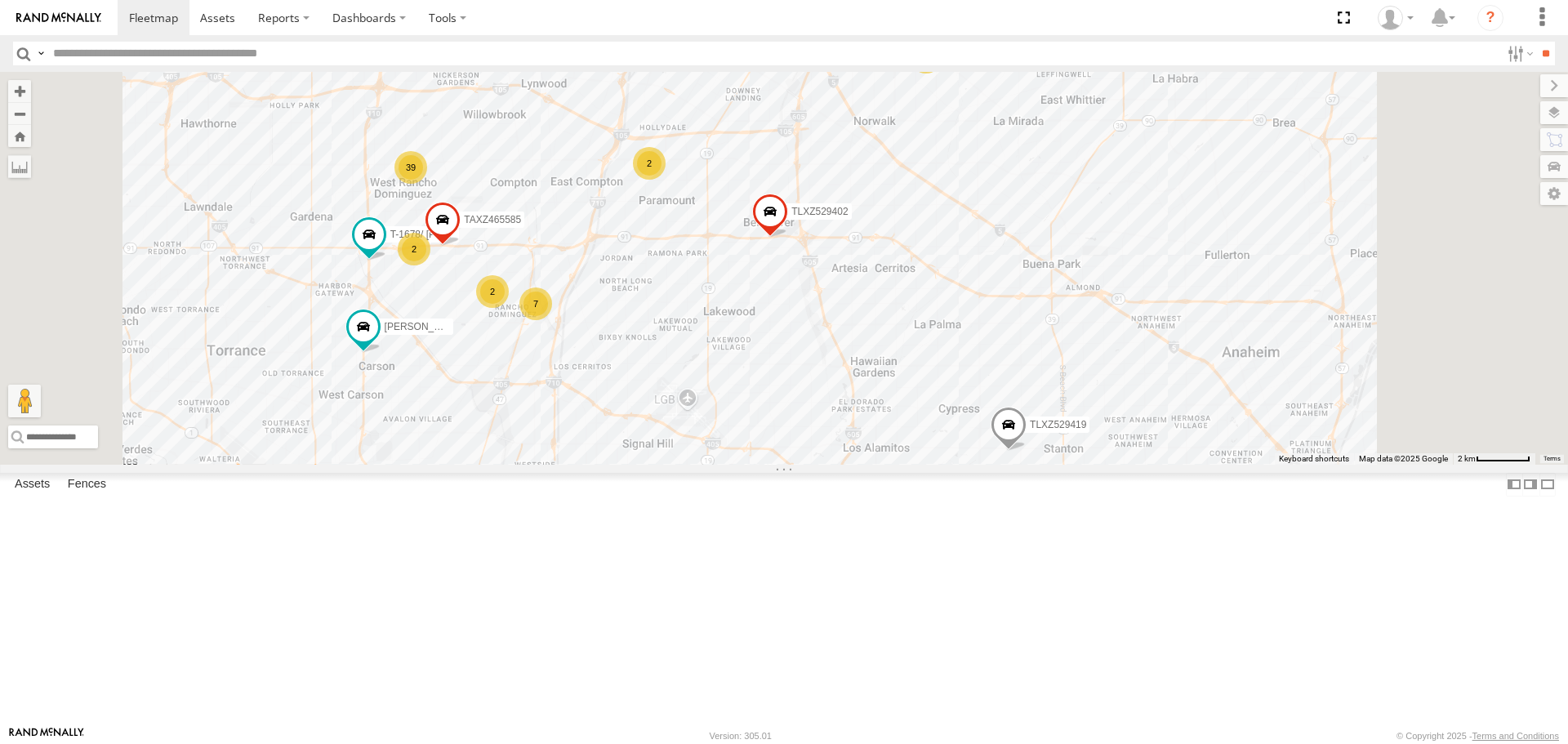
click at [860, 218] on div "[PERSON_NAME] TAXZ467188 [PERSON_NAME]/T-1628 TLXZ529419 TLXZ452049 [PERSON_NAM…" at bounding box center [784, 268] width 1568 height 392
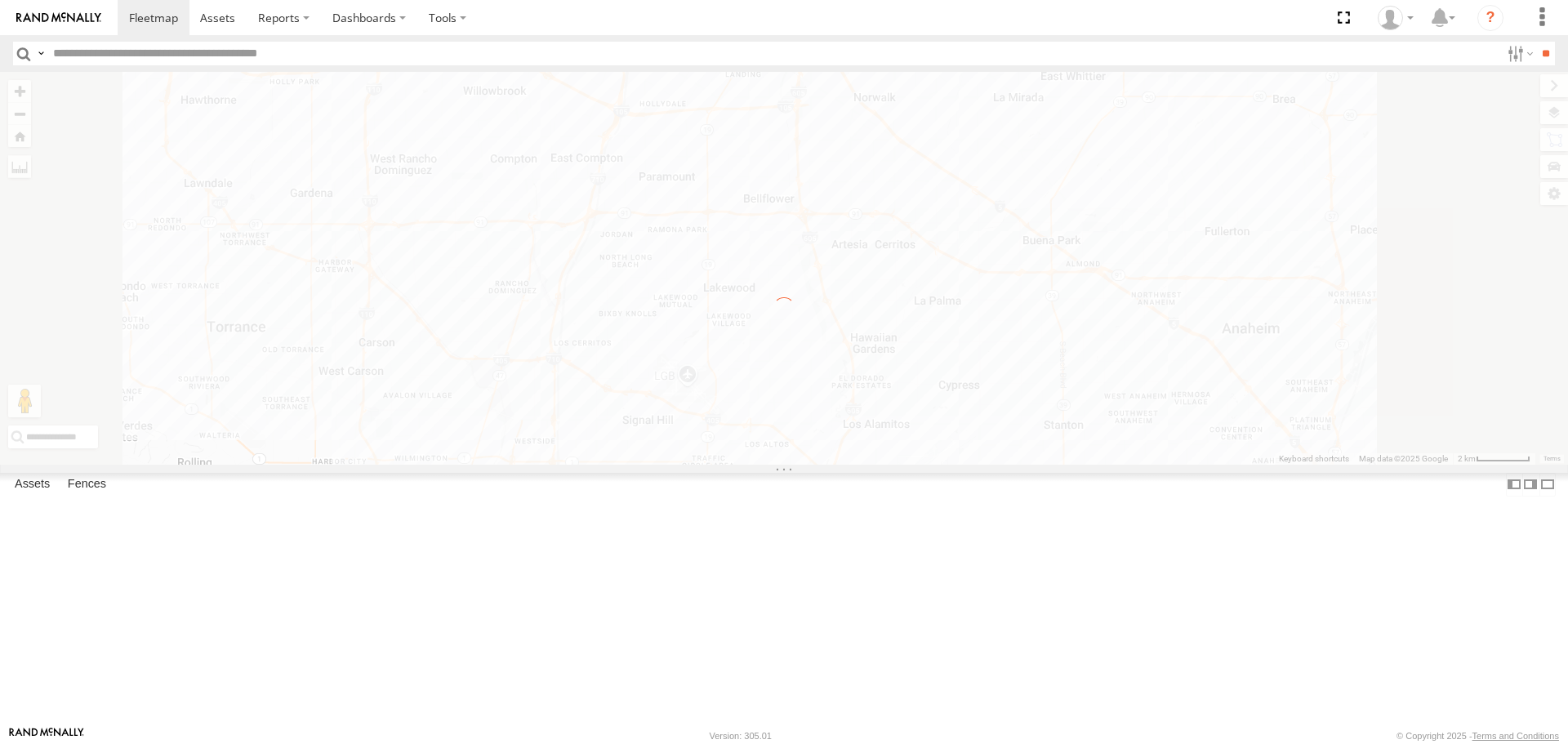
click at [806, 377] on div "← Move left → Move right ↑ Move up ↓ Move down + Zoom in - Zoom out Home Jump l…" at bounding box center [784, 268] width 1568 height 392
